Goal: Task Accomplishment & Management: Complete application form

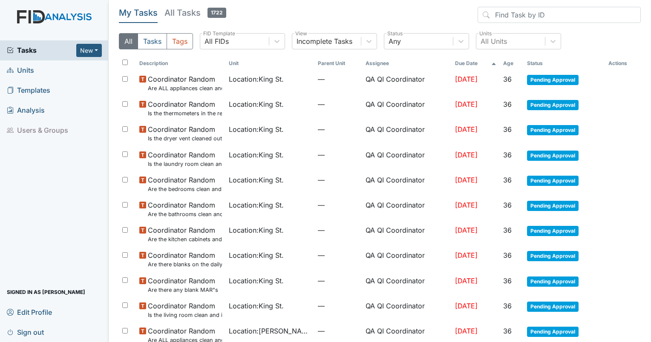
click at [35, 69] on link "Units" at bounding box center [54, 70] width 109 height 20
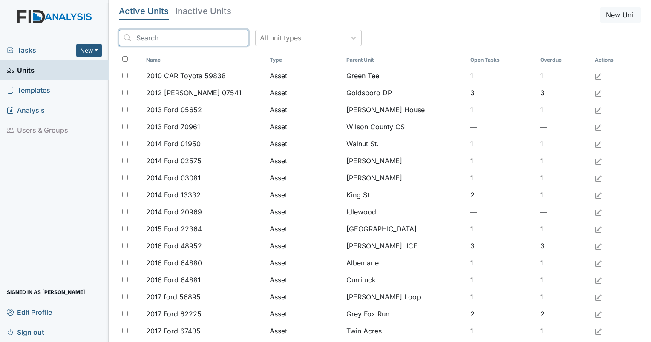
click at [175, 36] on input "search" at bounding box center [183, 38] width 129 height 16
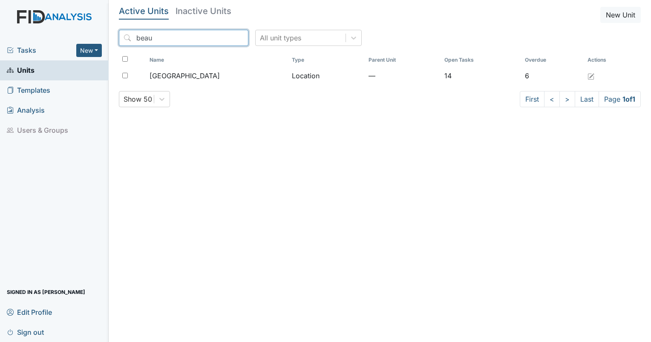
type input "beau"
click at [186, 64] on th "Name" at bounding box center [217, 60] width 142 height 14
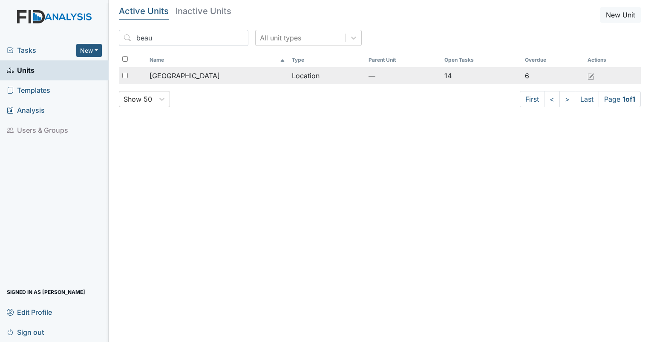
click at [191, 73] on span "Beaufort Heights" at bounding box center [184, 76] width 70 height 10
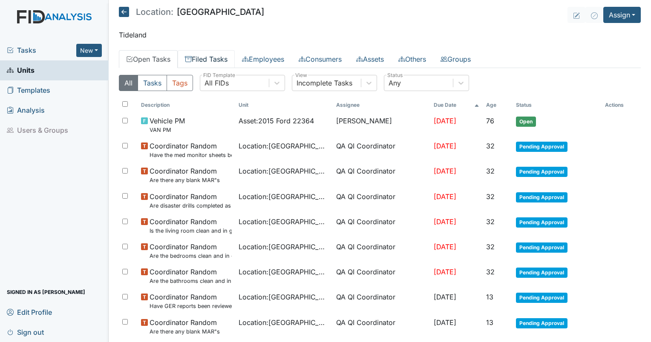
click at [210, 60] on link "Filed Tasks" at bounding box center [206, 59] width 57 height 18
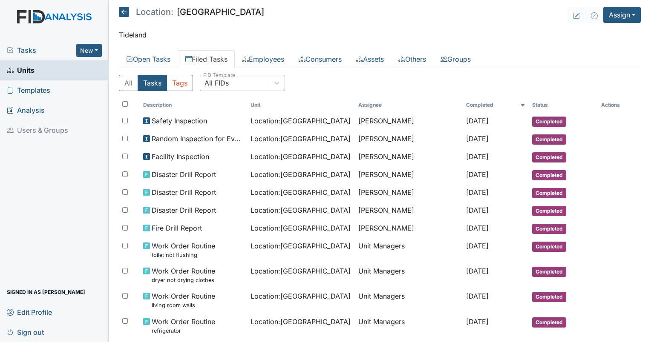
click at [227, 86] on div "All FIDs" at bounding box center [216, 83] width 24 height 10
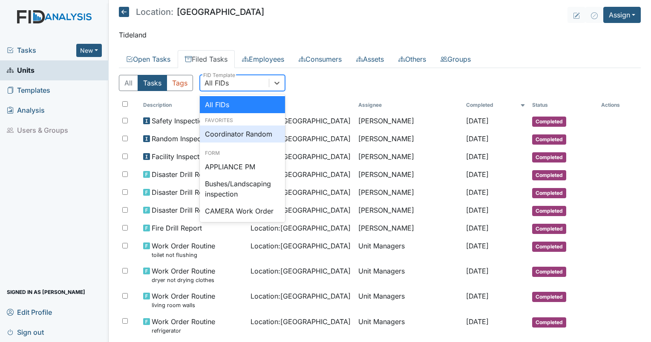
click at [232, 134] on div "Coordinator Random" at bounding box center [242, 134] width 85 height 17
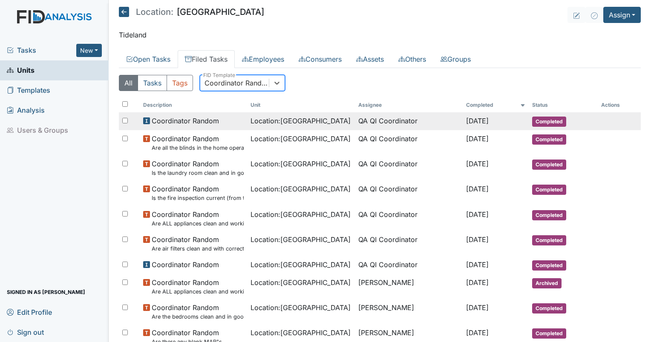
click at [267, 120] on span "Location : Beaufort Heights" at bounding box center [300, 121] width 100 height 10
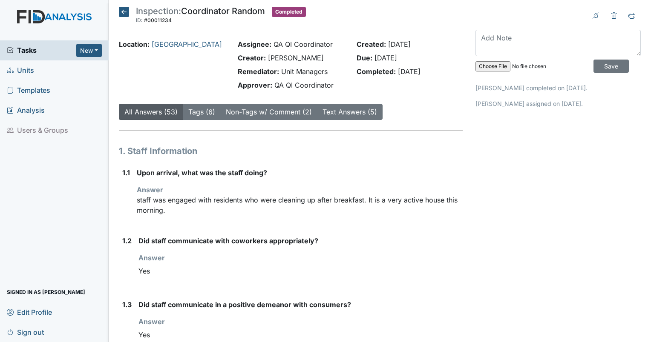
click at [3, 178] on div "Tasks New Form Inspection Document Bundle Units Templates Analysis Users & Grou…" at bounding box center [54, 191] width 109 height 302
click at [342, 112] on link "Text Answers (5)" at bounding box center [349, 112] width 55 height 9
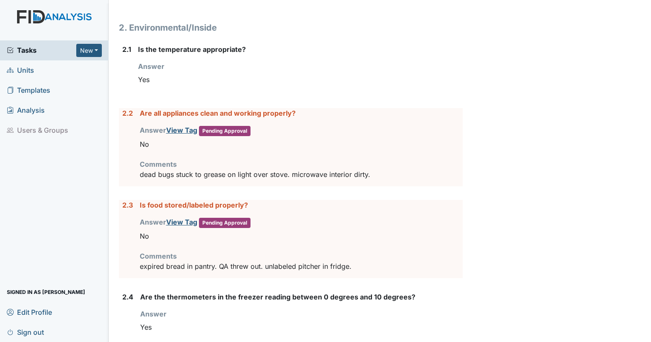
scroll to position [930, 0]
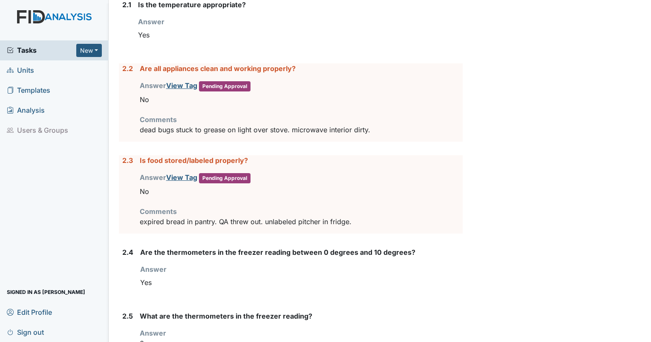
click at [215, 83] on span "Pending Approval" at bounding box center [225, 86] width 52 height 10
click at [179, 83] on link "View Tag" at bounding box center [181, 85] width 31 height 9
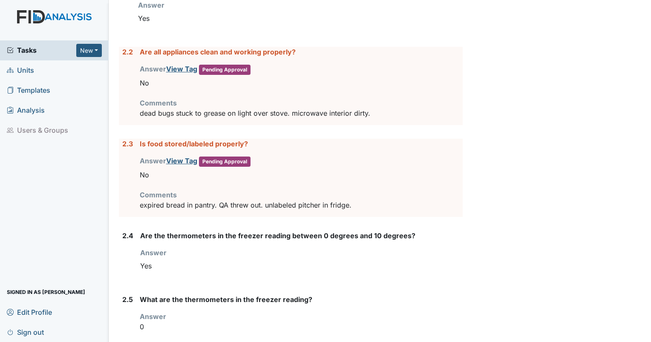
click at [13, 50] on icon at bounding box center [10, 50] width 7 height 7
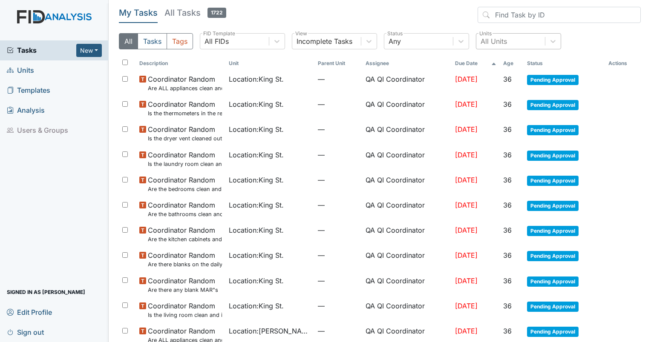
click at [498, 40] on div "All Units" at bounding box center [493, 41] width 26 height 10
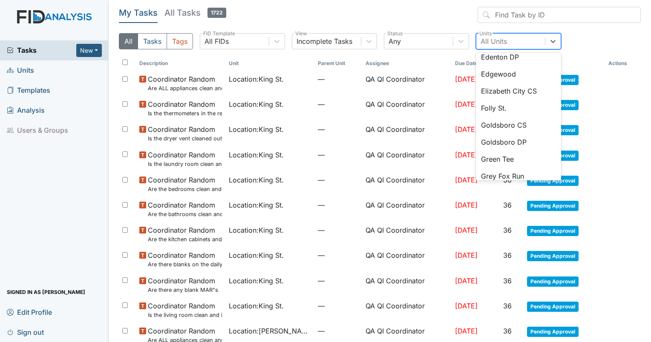
scroll to position [256, 0]
click at [514, 159] on div "Green Tee" at bounding box center [518, 158] width 85 height 17
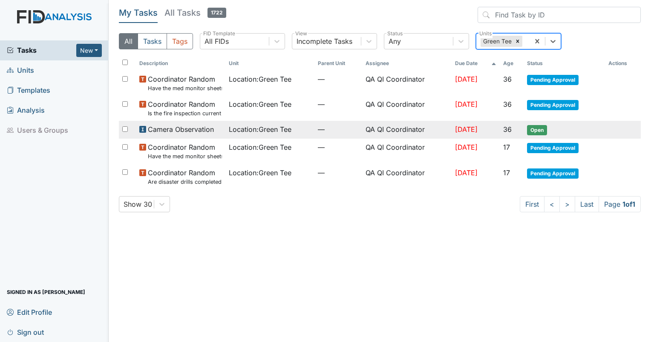
click at [270, 126] on span "Location : Green Tee" at bounding box center [260, 129] width 63 height 10
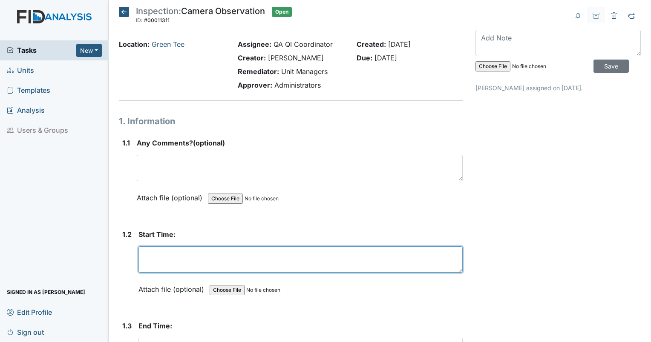
click at [177, 256] on textarea at bounding box center [300, 260] width 324 height 26
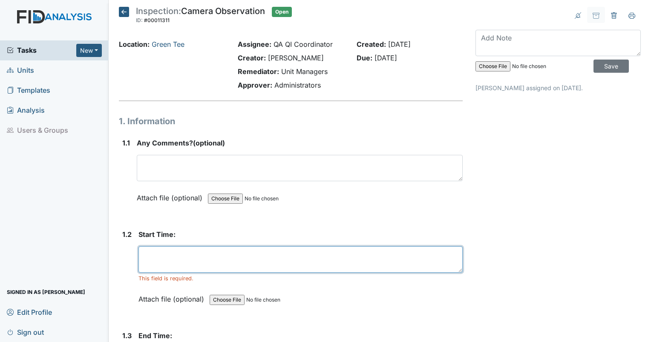
click at [188, 252] on textarea at bounding box center [300, 260] width 324 height 26
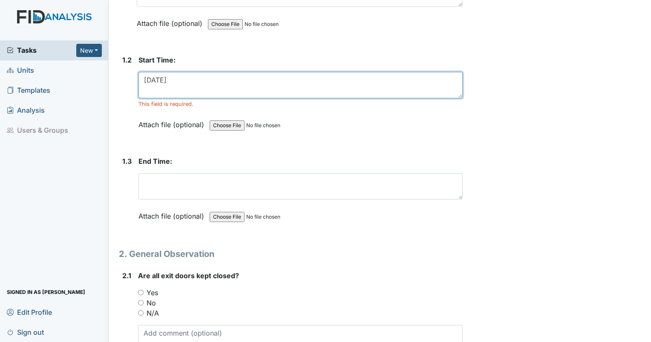
scroll to position [227, 0]
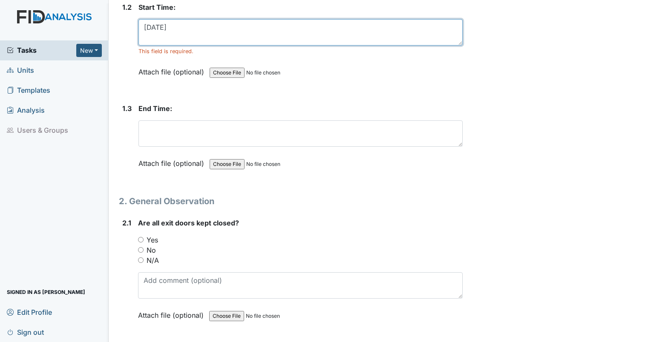
type textarea "[DATE]"
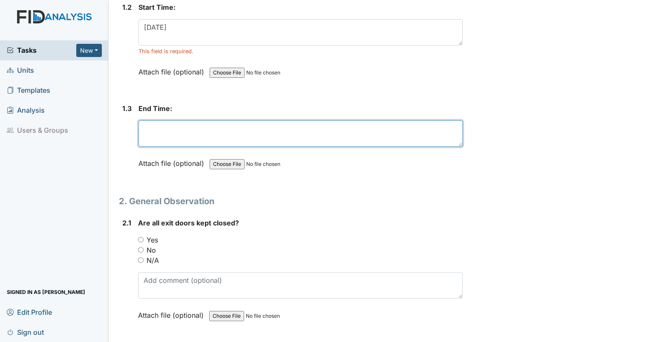
click at [290, 124] on textarea at bounding box center [300, 134] width 324 height 26
type textarea "9/27/25"
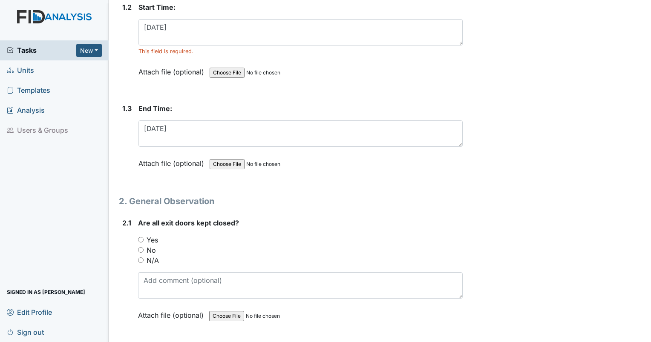
click at [143, 238] on input "Yes" at bounding box center [141, 240] width 6 height 6
radio input "true"
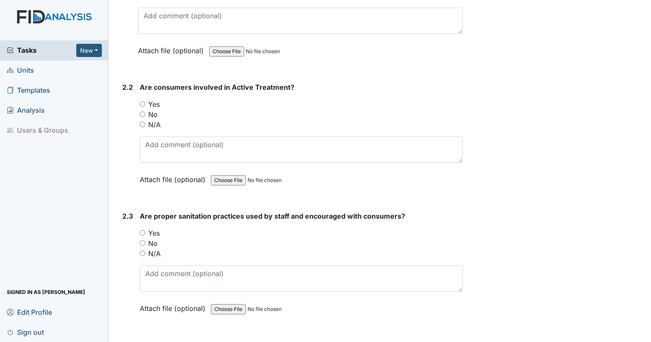
scroll to position [487, 0]
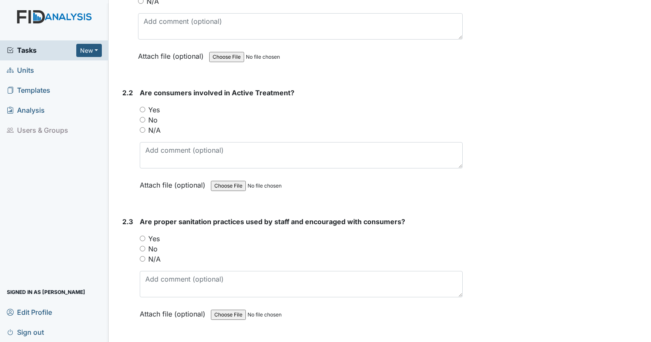
click at [141, 108] on input "Yes" at bounding box center [143, 110] width 6 height 6
radio input "true"
click at [143, 236] on input "Yes" at bounding box center [143, 239] width 6 height 6
radio input "true"
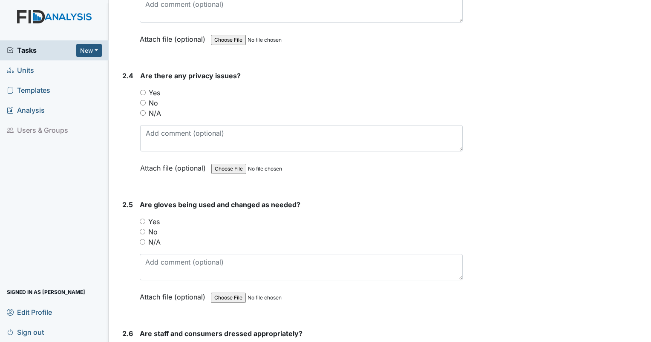
scroll to position [794, 0]
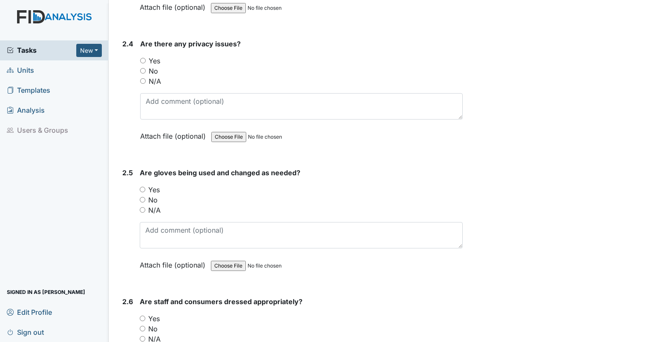
click at [141, 70] on input "No" at bounding box center [143, 71] width 6 height 6
radio input "true"
click at [141, 187] on input "Yes" at bounding box center [143, 190] width 6 height 6
radio input "true"
click at [143, 316] on input "Yes" at bounding box center [143, 319] width 6 height 6
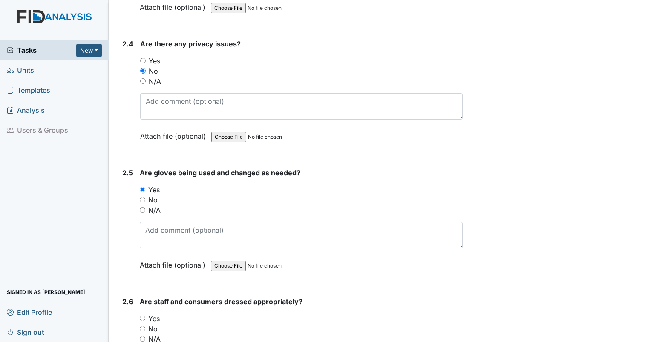
radio input "true"
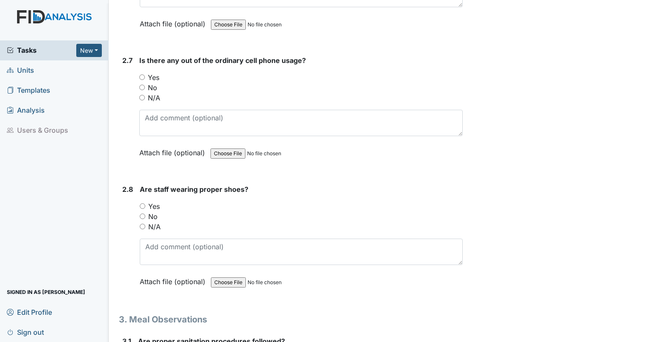
scroll to position [1170, 0]
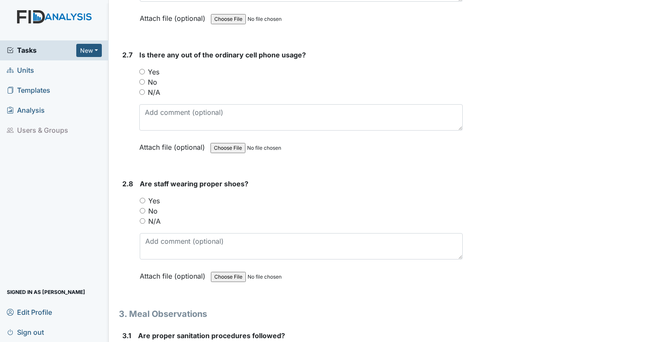
click at [142, 80] on input "No" at bounding box center [142, 82] width 6 height 6
radio input "true"
click at [141, 198] on input "Yes" at bounding box center [143, 201] width 6 height 6
radio input "true"
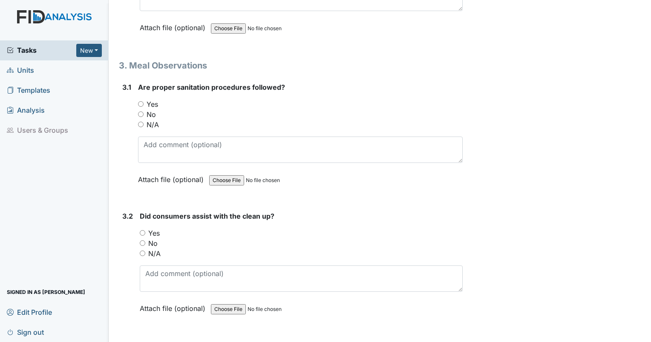
scroll to position [1434, 0]
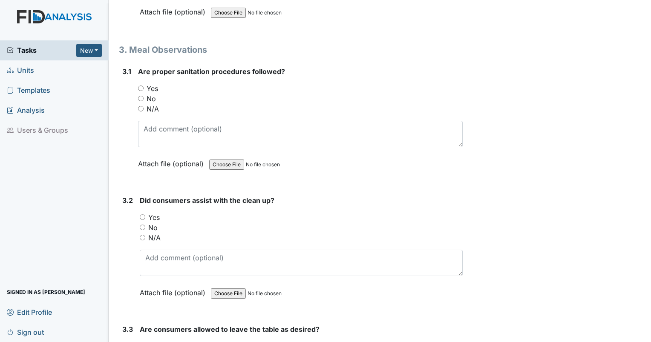
click at [140, 86] on input "Yes" at bounding box center [141, 89] width 6 height 6
radio input "true"
click at [141, 215] on input "Yes" at bounding box center [143, 218] width 6 height 6
radio input "true"
click at [142, 342] on input "Yes" at bounding box center [143, 347] width 6 height 6
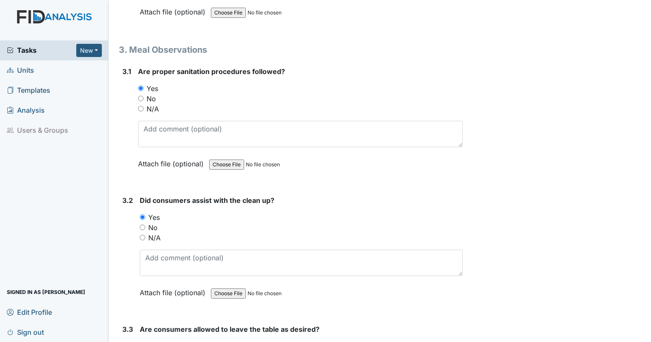
radio input "true"
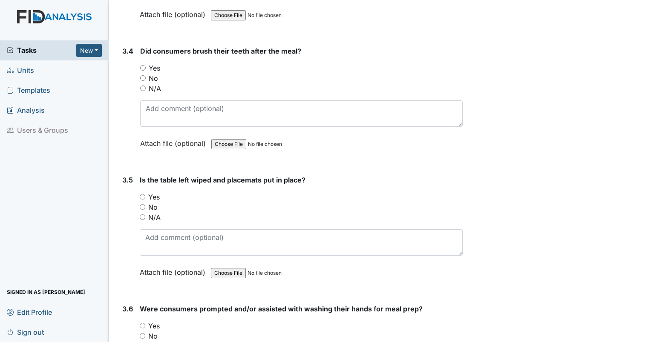
scroll to position [1852, 0]
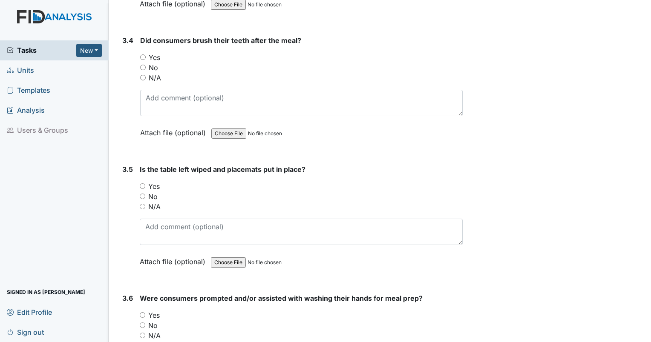
click at [142, 75] on input "N/A" at bounding box center [143, 78] width 6 height 6
radio input "true"
click at [142, 184] on input "Yes" at bounding box center [143, 187] width 6 height 6
radio input "true"
click at [141, 313] on input "Yes" at bounding box center [143, 316] width 6 height 6
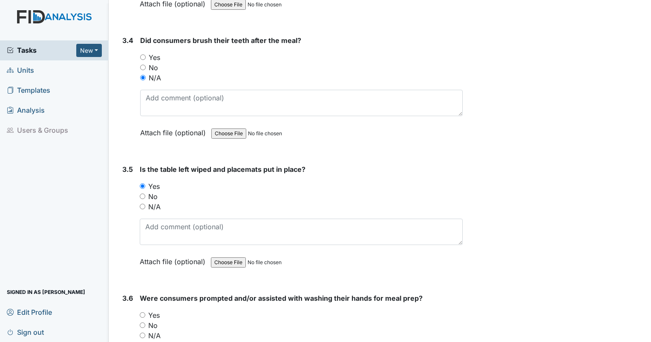
radio input "true"
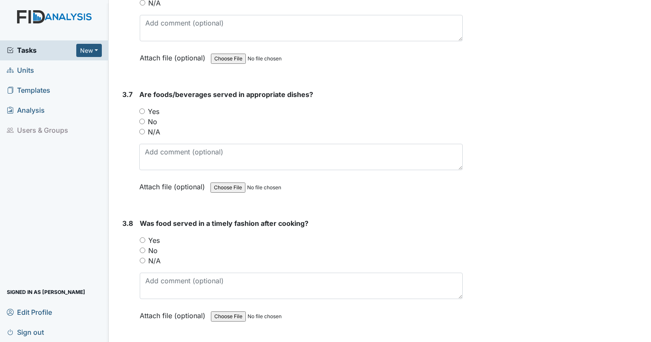
scroll to position [2191, 0]
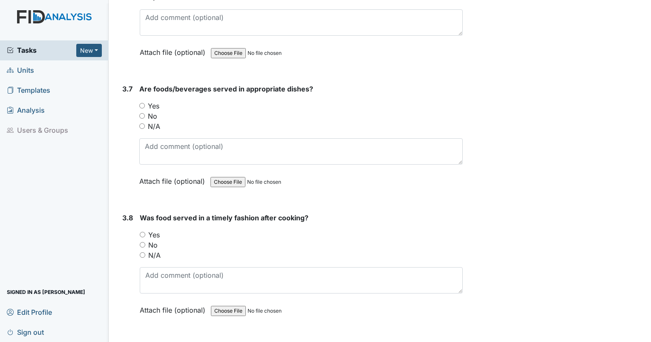
click at [142, 103] on input "Yes" at bounding box center [142, 106] width 6 height 6
radio input "true"
click at [142, 232] on input "Yes" at bounding box center [143, 235] width 6 height 6
radio input "true"
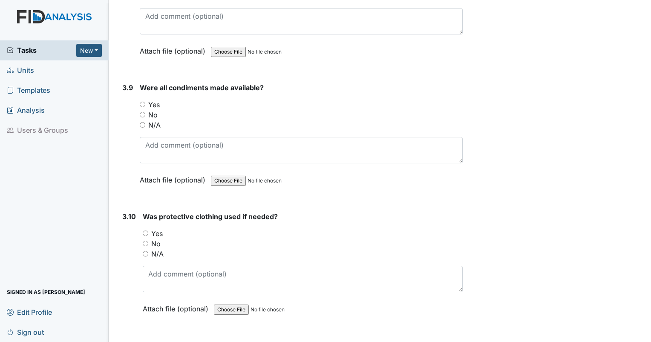
scroll to position [2456, 0]
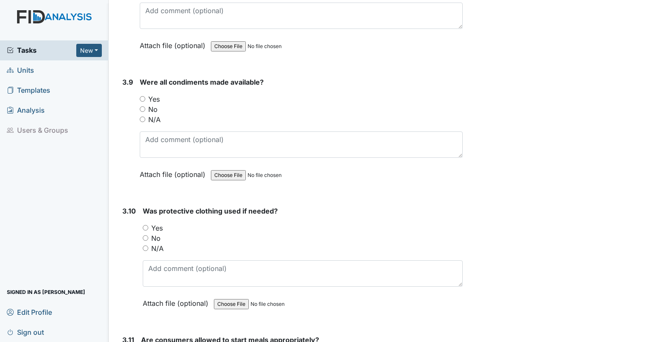
click at [144, 96] on input "Yes" at bounding box center [143, 99] width 6 height 6
radio input "true"
click at [143, 225] on input "Yes" at bounding box center [146, 228] width 6 height 6
radio input "true"
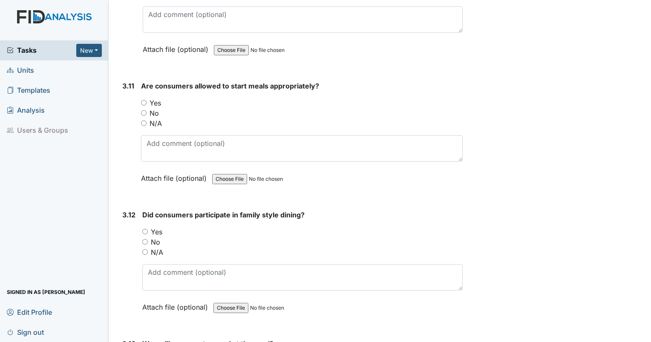
scroll to position [2752, 0]
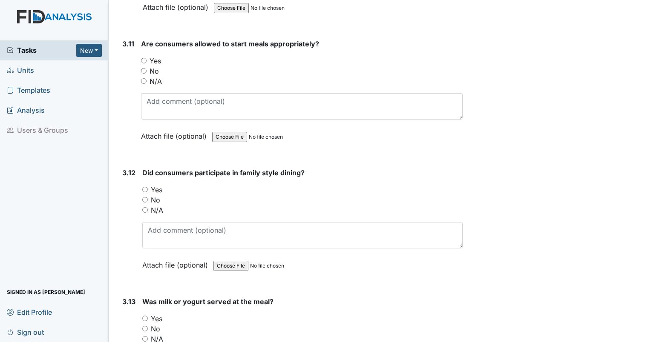
click at [142, 58] on input "Yes" at bounding box center [144, 61] width 6 height 6
radio input "true"
click at [143, 187] on input "Yes" at bounding box center [145, 190] width 6 height 6
radio input "true"
click at [145, 316] on input "Yes" at bounding box center [145, 319] width 6 height 6
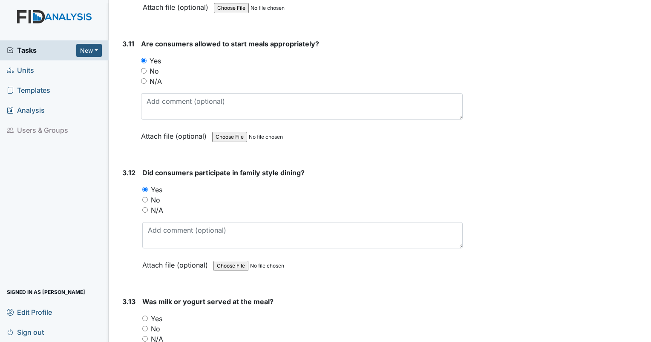
radio input "true"
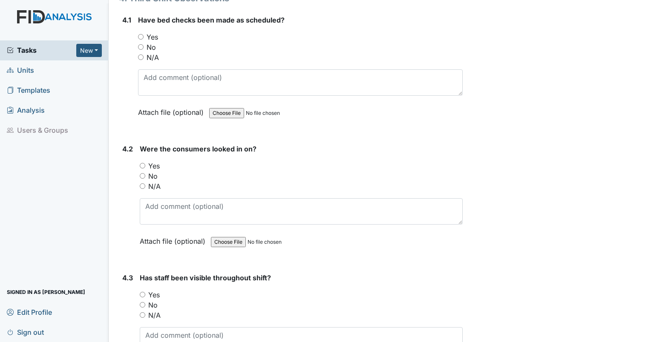
scroll to position [3191, 0]
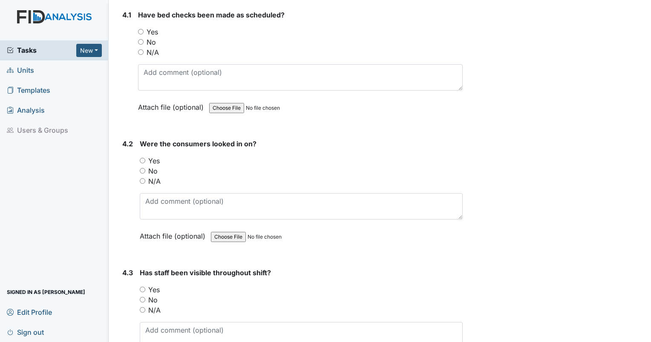
click at [143, 29] on input "Yes" at bounding box center [141, 32] width 6 height 6
radio input "true"
click at [144, 158] on input "Yes" at bounding box center [143, 161] width 6 height 6
radio input "true"
click at [141, 287] on input "Yes" at bounding box center [143, 290] width 6 height 6
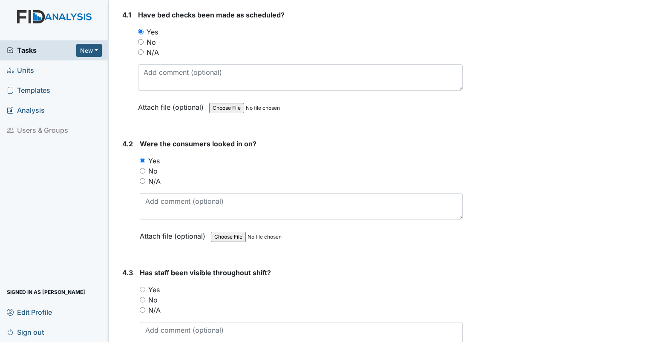
radio input "true"
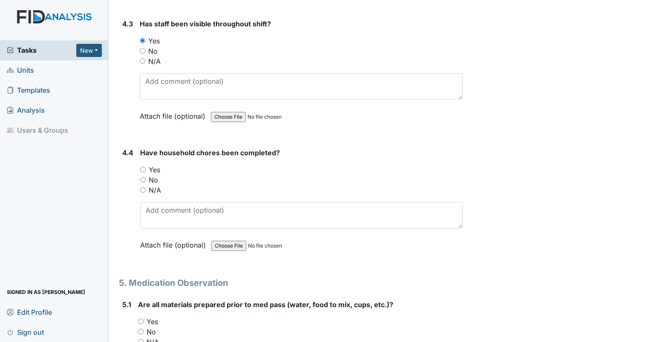
scroll to position [3461, 0]
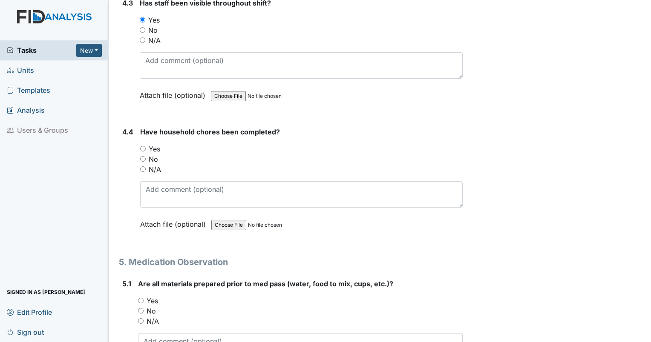
click at [143, 146] on input "Yes" at bounding box center [143, 149] width 6 height 6
radio input "true"
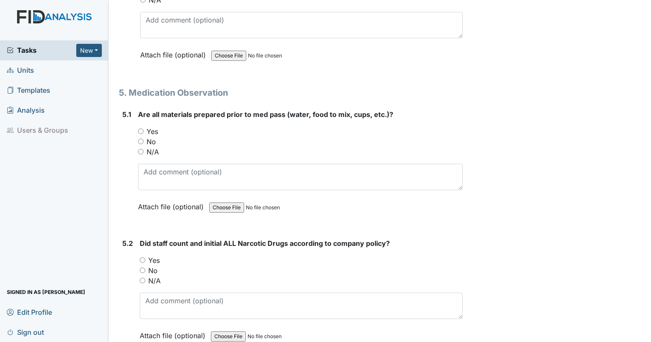
scroll to position [3652, 0]
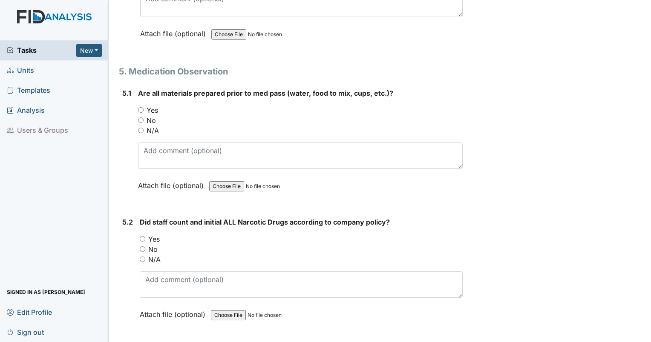
click at [140, 107] on input "Yes" at bounding box center [141, 110] width 6 height 6
radio input "true"
click at [141, 236] on input "Yes" at bounding box center [143, 239] width 6 height 6
radio input "true"
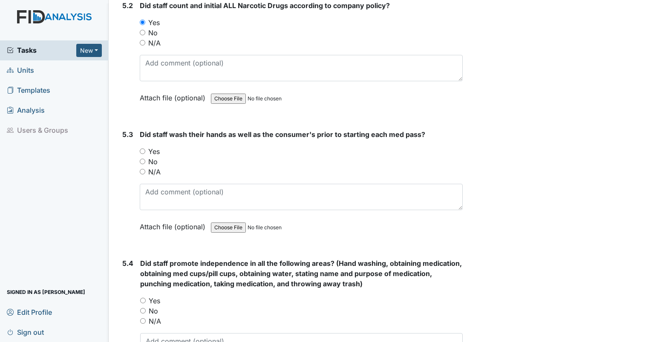
scroll to position [3911, 0]
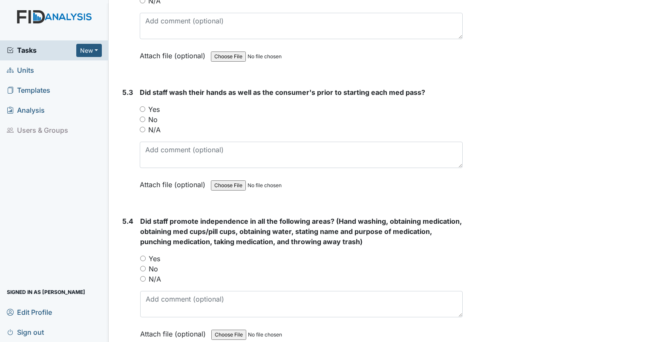
click at [146, 104] on div "Yes" at bounding box center [301, 109] width 323 height 10
click at [144, 104] on div "Yes" at bounding box center [301, 109] width 323 height 10
click at [144, 106] on input "Yes" at bounding box center [143, 109] width 6 height 6
radio input "true"
click at [143, 256] on input "Yes" at bounding box center [143, 259] width 6 height 6
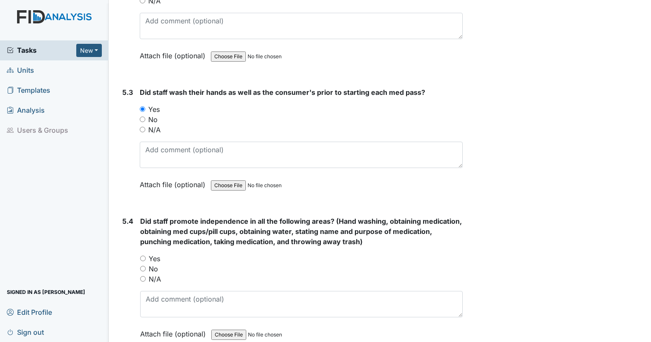
radio input "true"
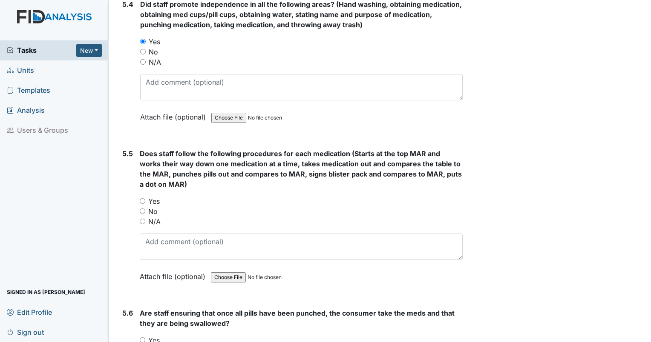
scroll to position [4165, 0]
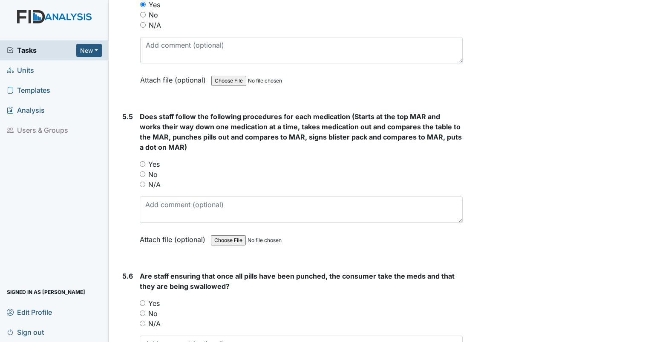
click at [142, 161] on input "Yes" at bounding box center [143, 164] width 6 height 6
radio input "true"
click at [141, 301] on input "Yes" at bounding box center [143, 304] width 6 height 6
radio input "true"
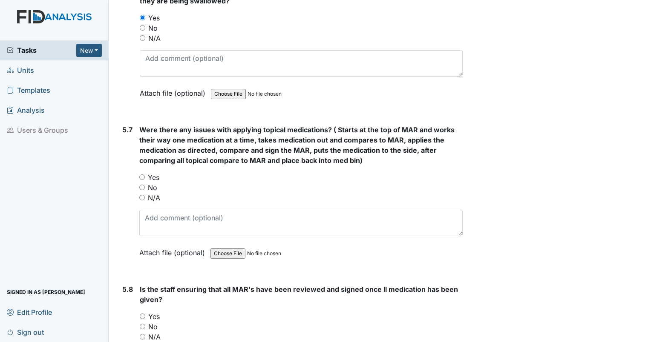
scroll to position [4451, 0]
click at [141, 195] on input "N/A" at bounding box center [142, 198] width 6 height 6
radio input "true"
click at [141, 314] on input "Yes" at bounding box center [143, 317] width 6 height 6
radio input "true"
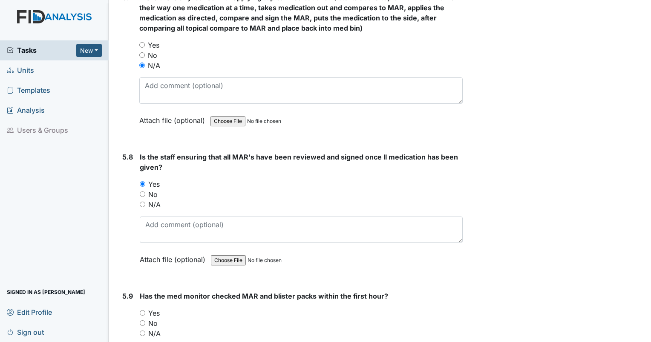
scroll to position [4668, 0]
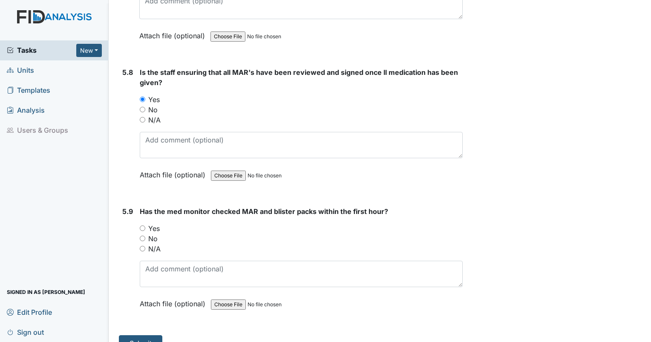
click at [143, 226] on input "Yes" at bounding box center [143, 229] width 6 height 6
radio input "true"
click at [145, 336] on button "Submit" at bounding box center [140, 344] width 43 height 16
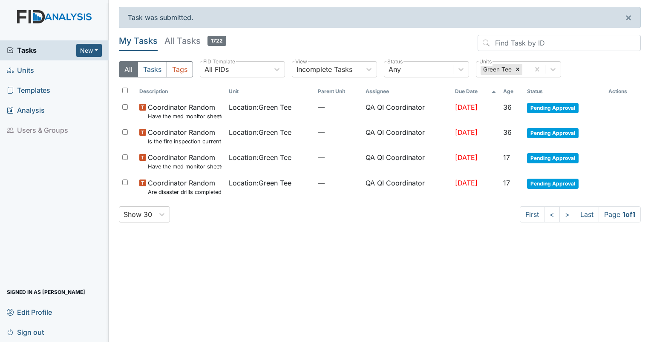
click at [17, 72] on span "Units" at bounding box center [20, 70] width 27 height 13
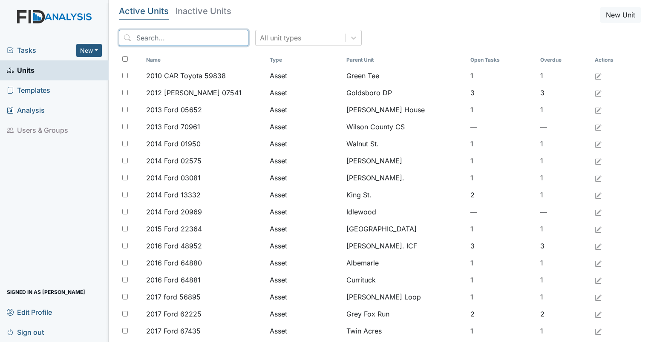
click at [190, 34] on input "search" at bounding box center [183, 38] width 129 height 16
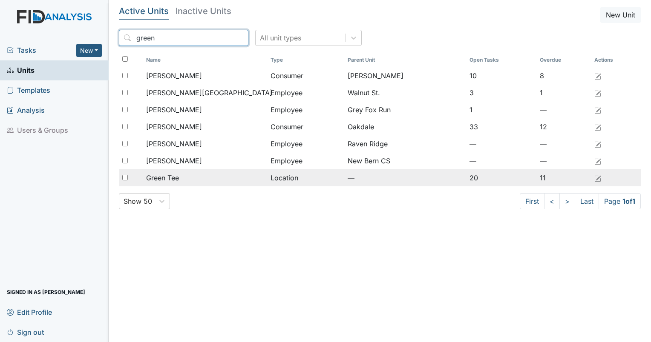
type input "green"
click at [195, 173] on div "Green Tee" at bounding box center [205, 178] width 118 height 10
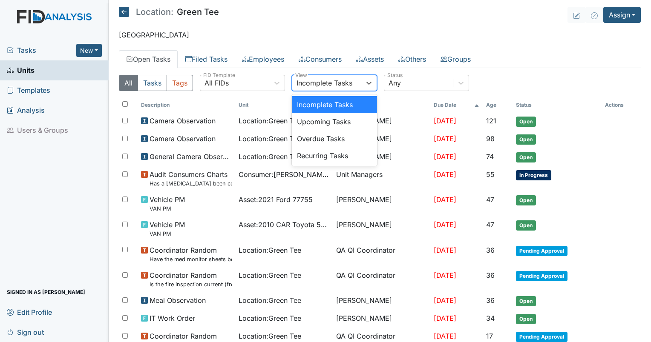
click at [312, 86] on div "Incomplete Tasks" at bounding box center [324, 83] width 56 height 10
click at [210, 59] on link "Filed Tasks" at bounding box center [206, 59] width 57 height 18
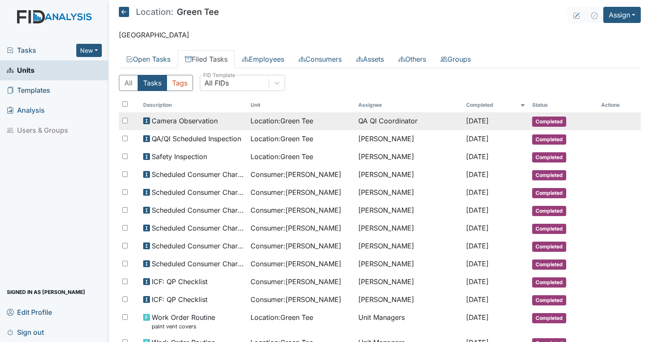
click at [281, 124] on span "Location : Green Tee" at bounding box center [281, 121] width 63 height 10
